Goal: Use online tool/utility: Utilize a website feature to perform a specific function

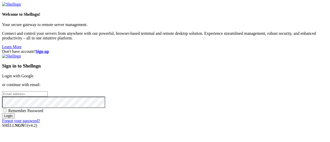
type input "[EMAIL_ADDRESS][DOMAIN_NAME]"
click at [15, 119] on input "Login" at bounding box center [8, 115] width 13 height 5
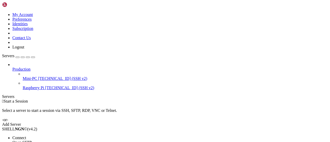
click at [26, 136] on span "Connect" at bounding box center [19, 138] width 14 height 4
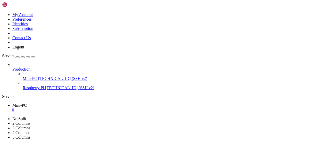
scroll to position [285, 0]
click at [90, 108] on div "" at bounding box center [170, 110] width 316 height 5
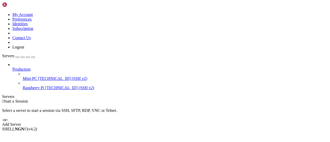
click at [2, 12] on icon at bounding box center [2, 12] width 0 height 0
click at [24, 49] on link "Logout" at bounding box center [18, 47] width 12 height 4
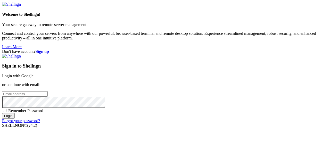
type input "[EMAIL_ADDRESS][DOMAIN_NAME]"
